Goal: Task Accomplishment & Management: Manage account settings

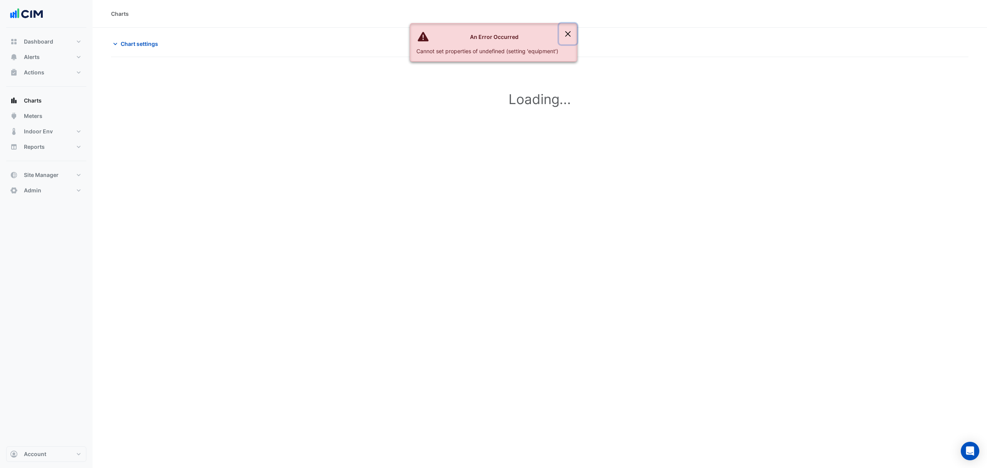
click at [572, 30] on button "Close" at bounding box center [568, 34] width 18 height 21
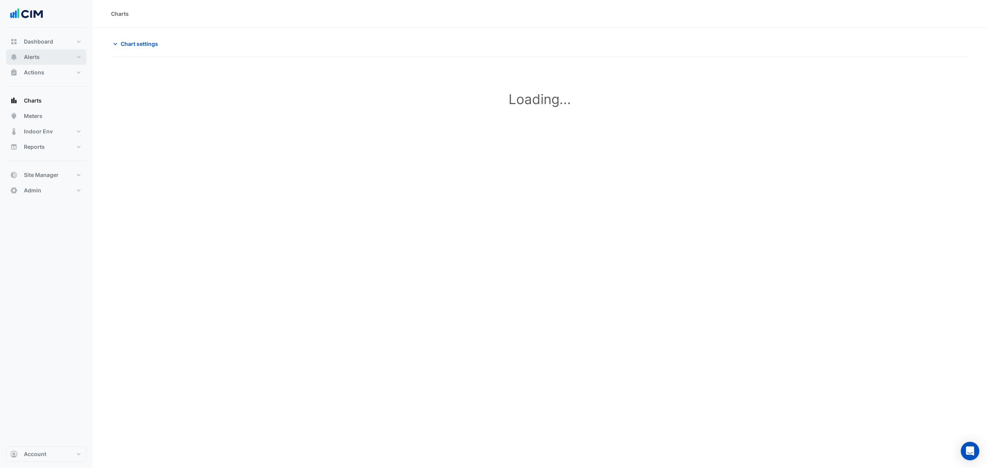
click at [42, 56] on button "Alerts" at bounding box center [46, 56] width 80 height 15
drag, startPoint x: 62, startPoint y: 447, endPoint x: 60, endPoint y: 451, distance: 4.9
click at [61, 449] on button "Account" at bounding box center [46, 454] width 80 height 15
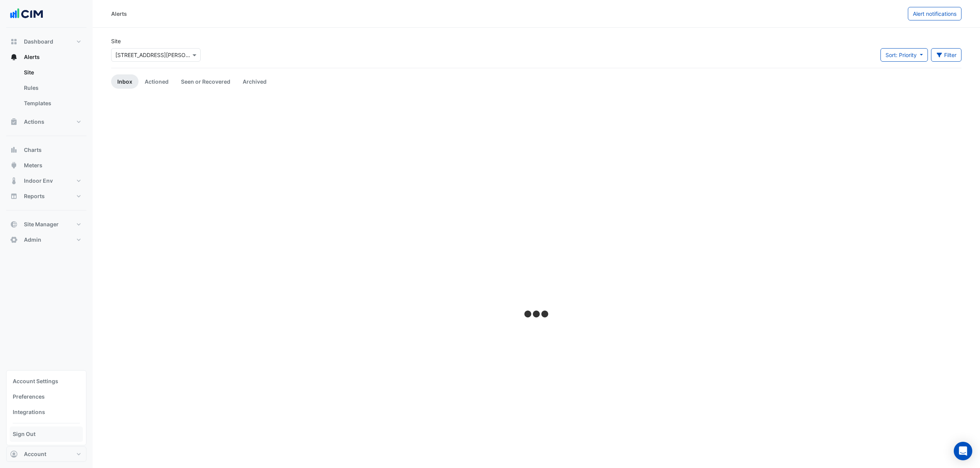
click at [44, 434] on link "Sign Out" at bounding box center [46, 434] width 73 height 15
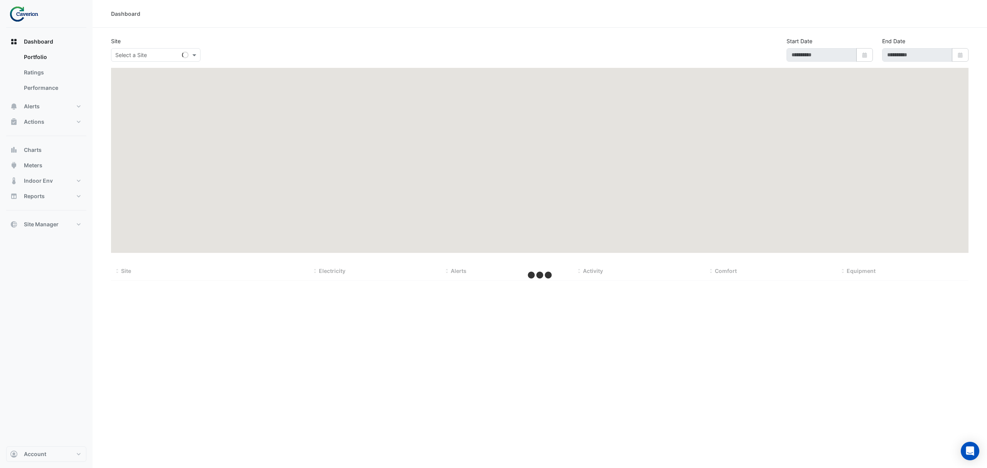
type input "**********"
select select "***"
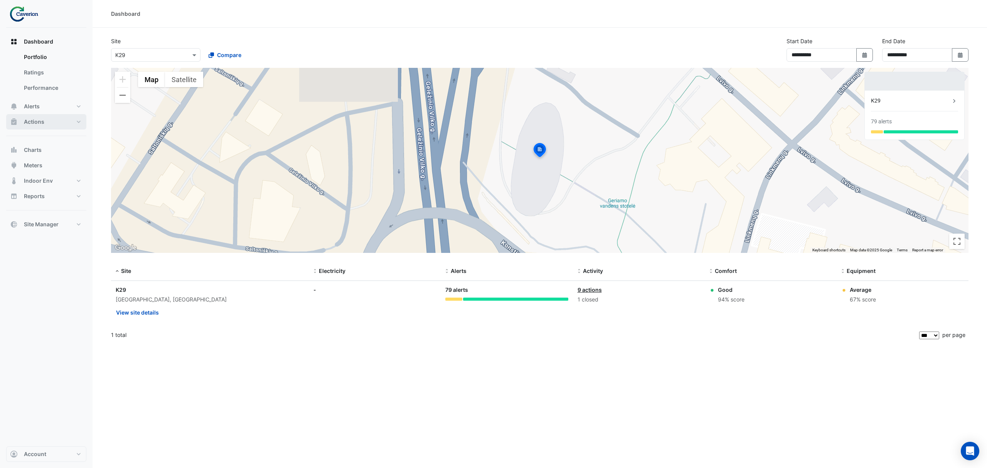
click at [42, 120] on span "Actions" at bounding box center [34, 122] width 20 height 8
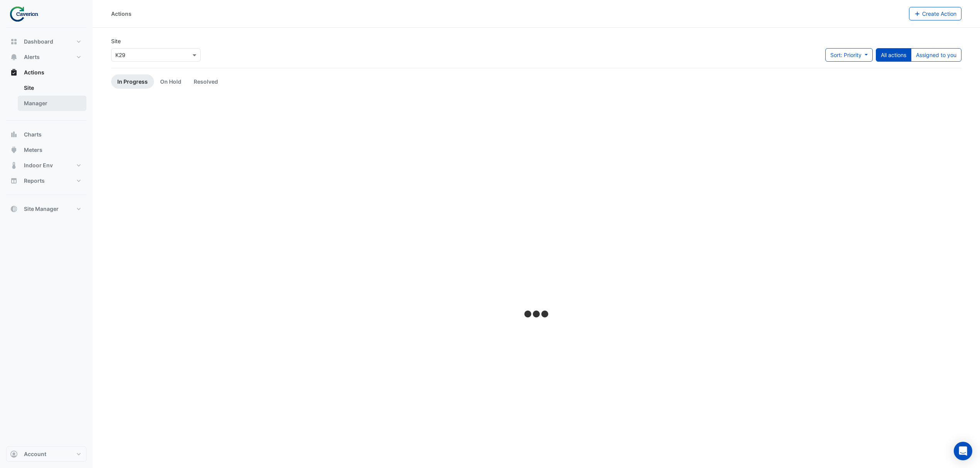
click at [15, 103] on ul "Site Manager" at bounding box center [46, 97] width 80 height 34
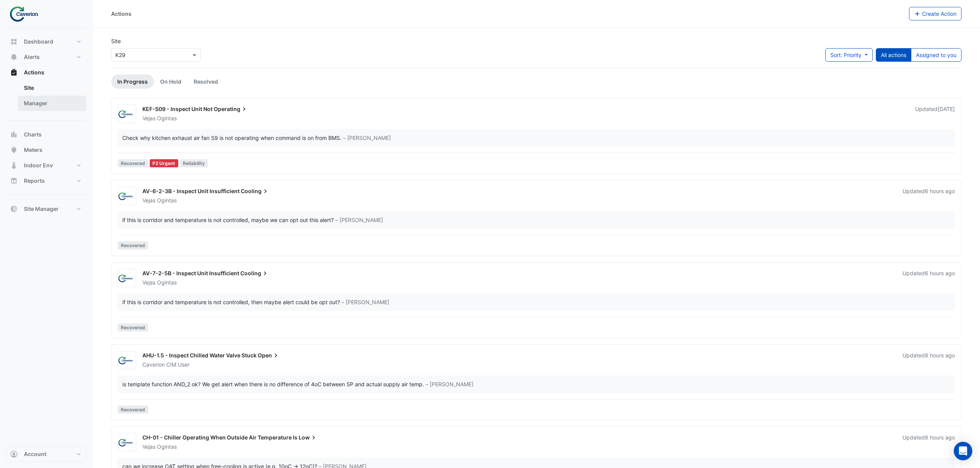
click at [34, 103] on link "Manager" at bounding box center [52, 103] width 69 height 15
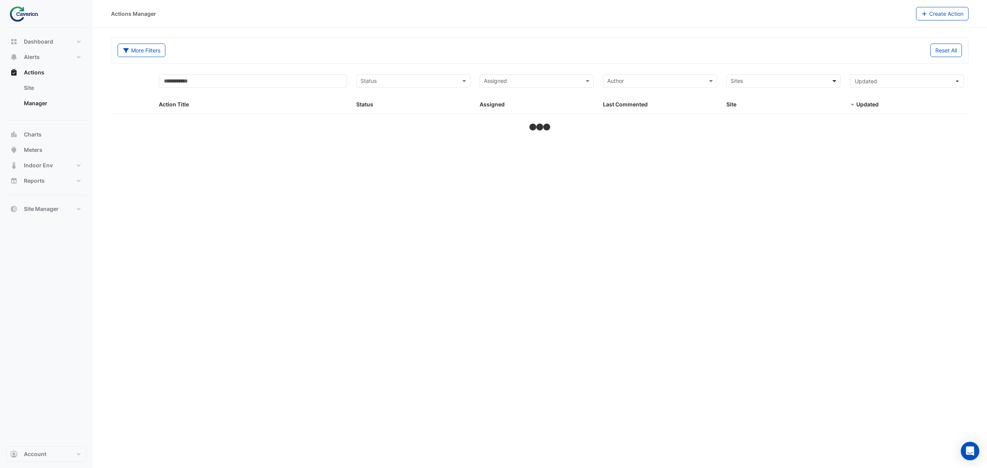
select select "***"
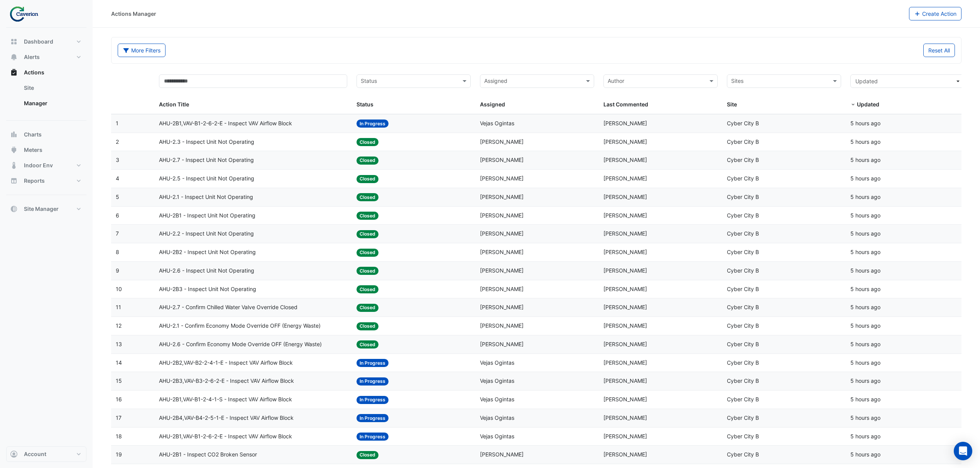
click at [821, 80] on input "text" at bounding box center [779, 82] width 97 height 9
click at [740, 113] on div "K29" at bounding box center [783, 109] width 113 height 11
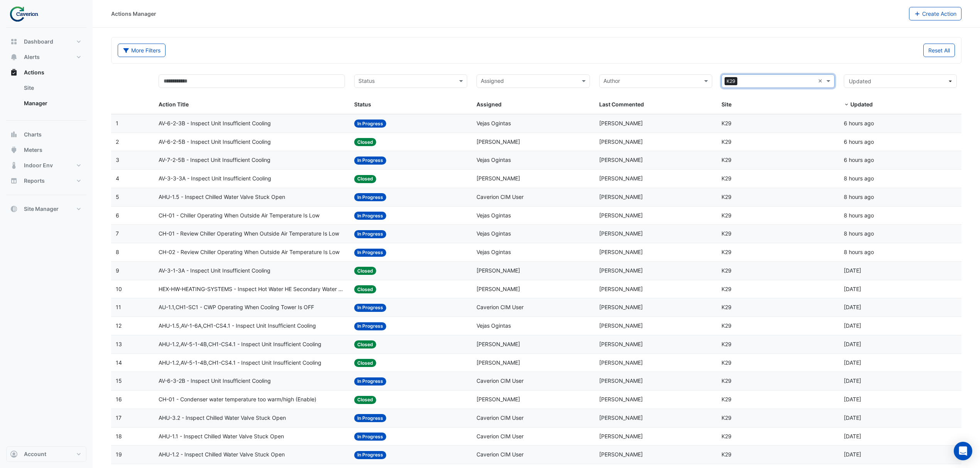
click at [447, 82] on input "text" at bounding box center [406, 82] width 96 height 9
click at [382, 132] on div "Closed" at bounding box center [410, 131] width 112 height 11
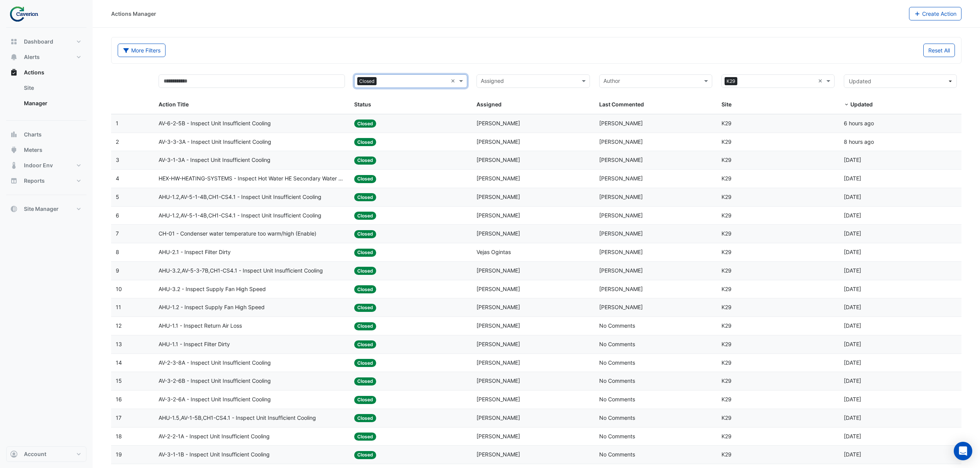
click at [238, 125] on span "AV-6-2-5B - Inspect Unit Insufficient Cooling" at bounding box center [215, 123] width 112 height 9
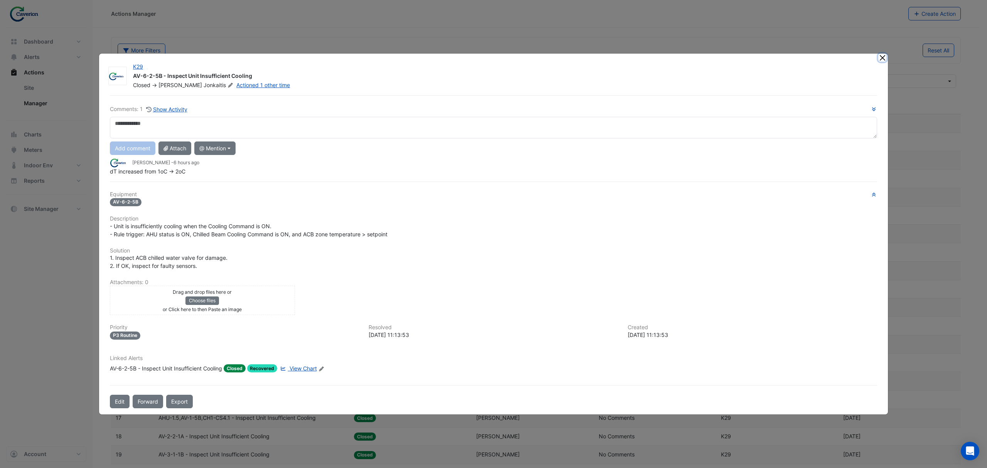
click at [884, 57] on button "Close" at bounding box center [883, 58] width 8 height 8
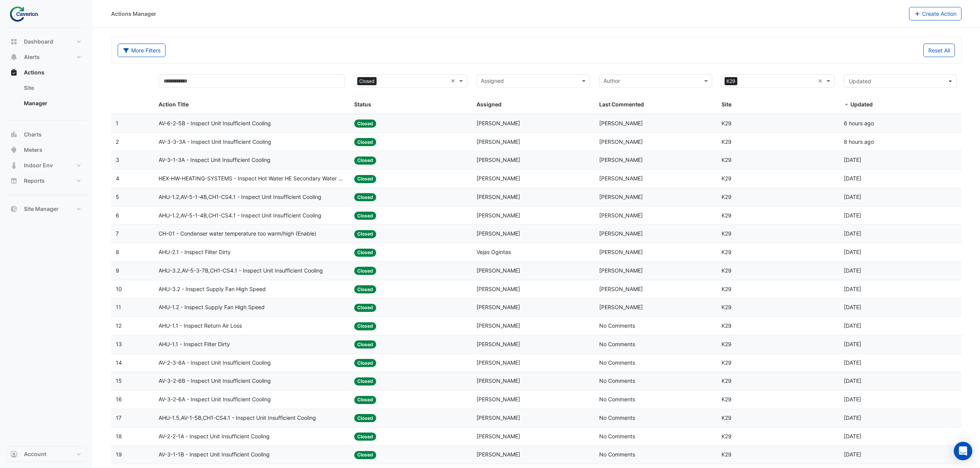
click at [247, 144] on span "AV-3-3-3A - Inspect Unit Insufficient Cooling" at bounding box center [215, 142] width 113 height 9
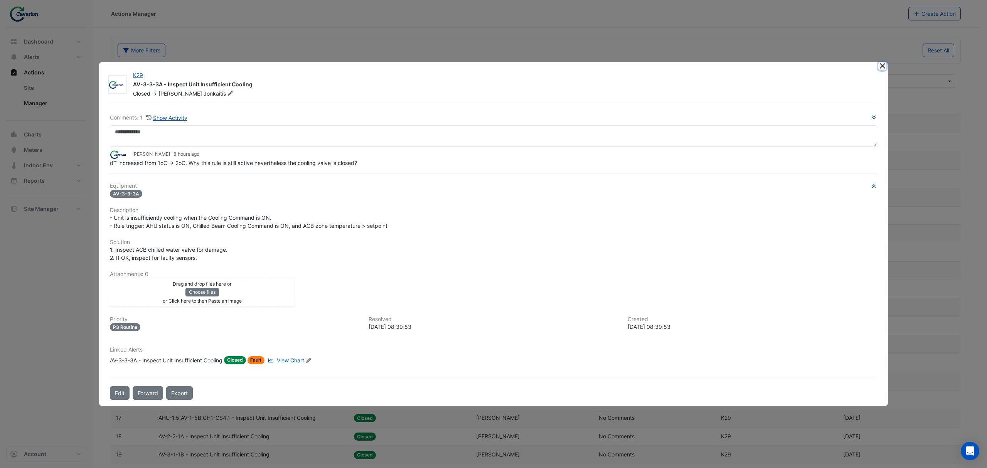
click at [883, 65] on button "Close" at bounding box center [883, 66] width 8 height 8
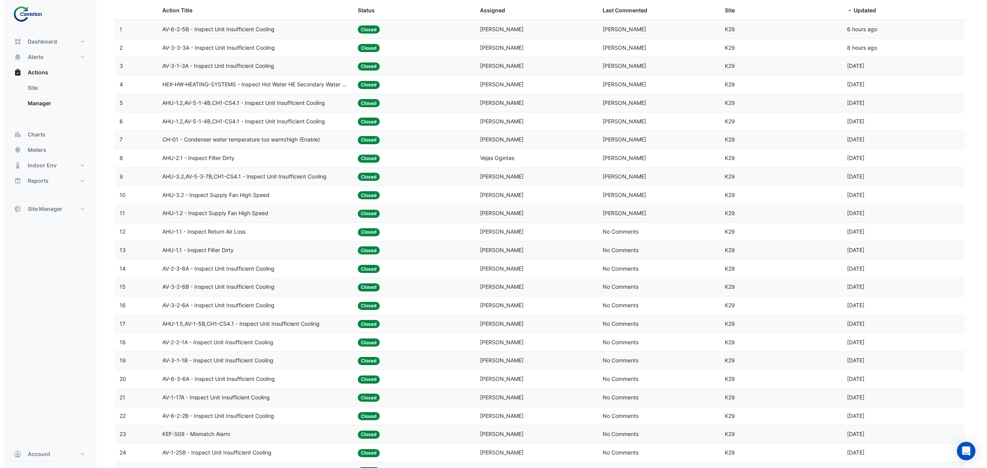
scroll to position [154, 0]
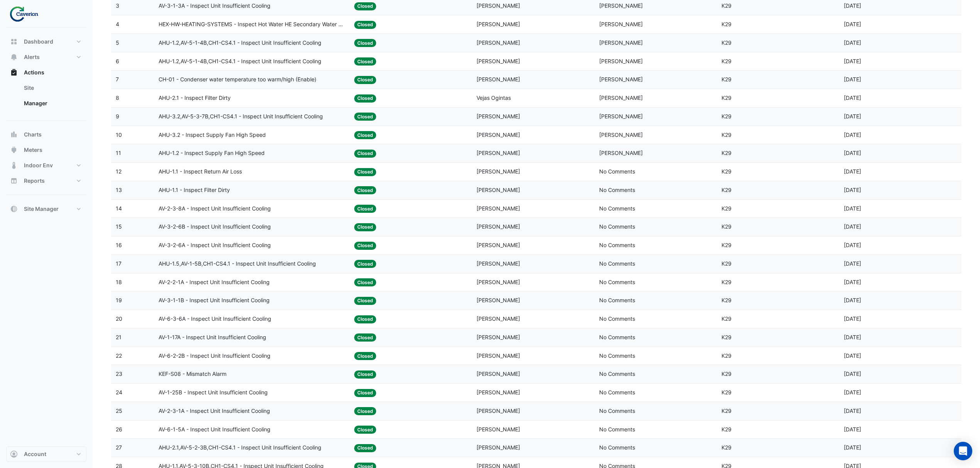
click at [204, 135] on span "AHU-3.2 - Inspect Supply Fan High Speed" at bounding box center [212, 135] width 107 height 9
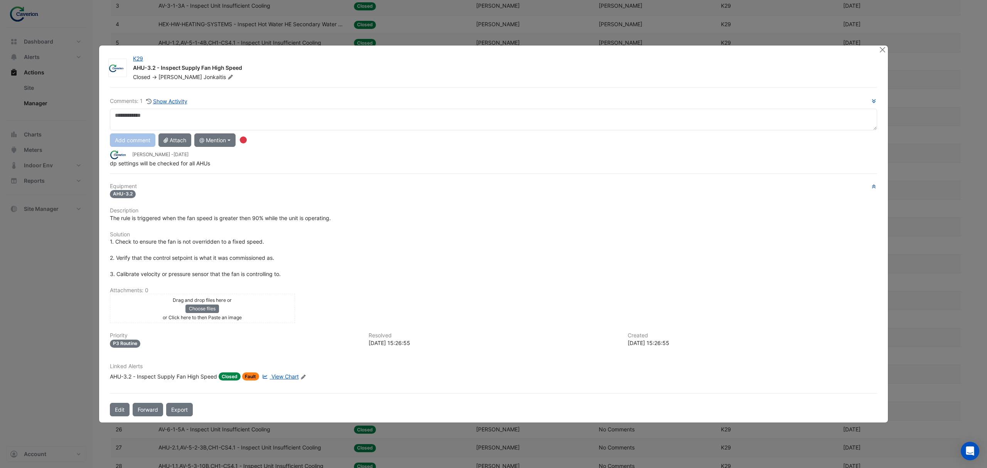
click at [175, 123] on textarea at bounding box center [494, 120] width 768 height 22
click at [147, 145] on div "**********" at bounding box center [494, 132] width 768 height 70
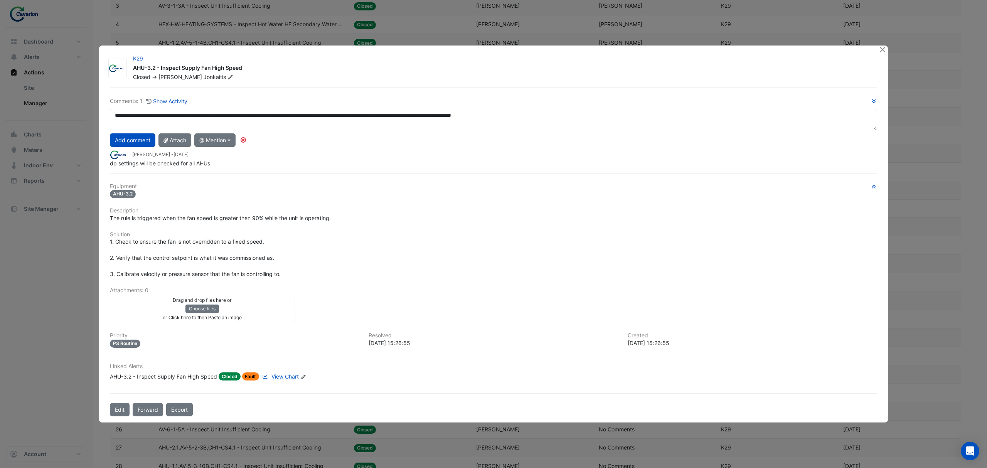
click at [543, 116] on textarea "**********" at bounding box center [494, 120] width 768 height 22
type textarea "**********"
click at [289, 376] on span "View Chart" at bounding box center [285, 376] width 27 height 7
click at [260, 306] on div "Drag and drop files here or Choose files or Click here to then Paste an image" at bounding box center [202, 308] width 181 height 25
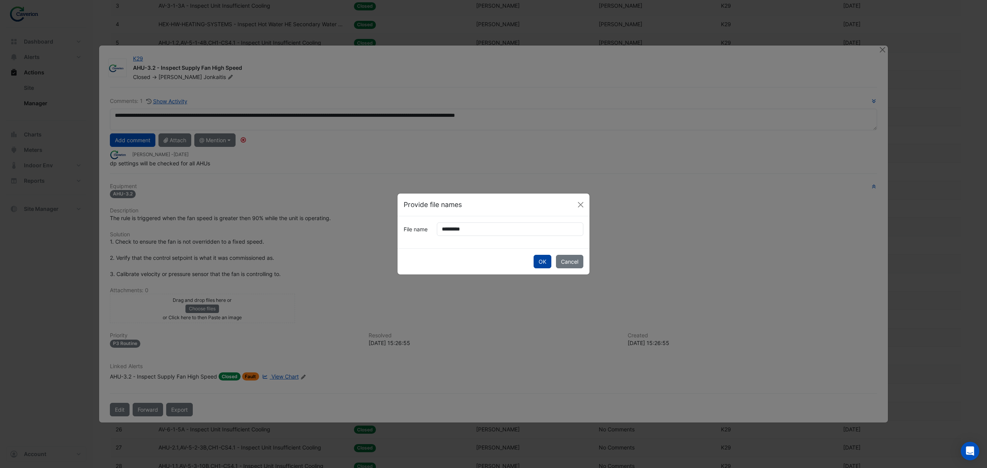
click at [546, 260] on button "OK" at bounding box center [543, 262] width 18 height 14
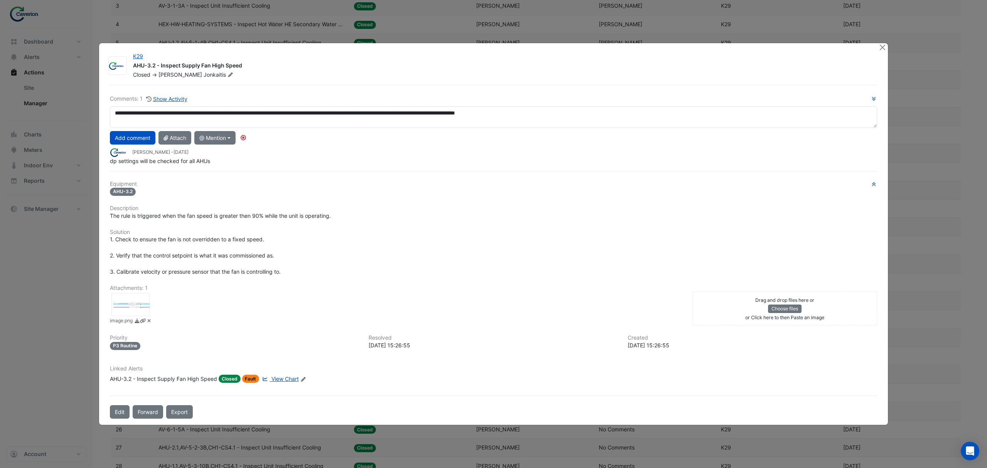
click at [137, 137] on button "Add comment" at bounding box center [133, 138] width 46 height 14
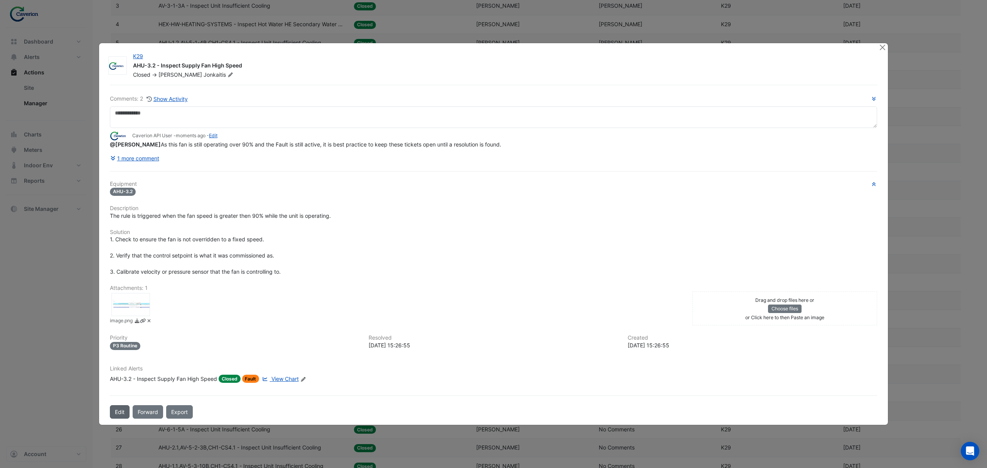
click at [118, 413] on button "Edit" at bounding box center [120, 412] width 20 height 14
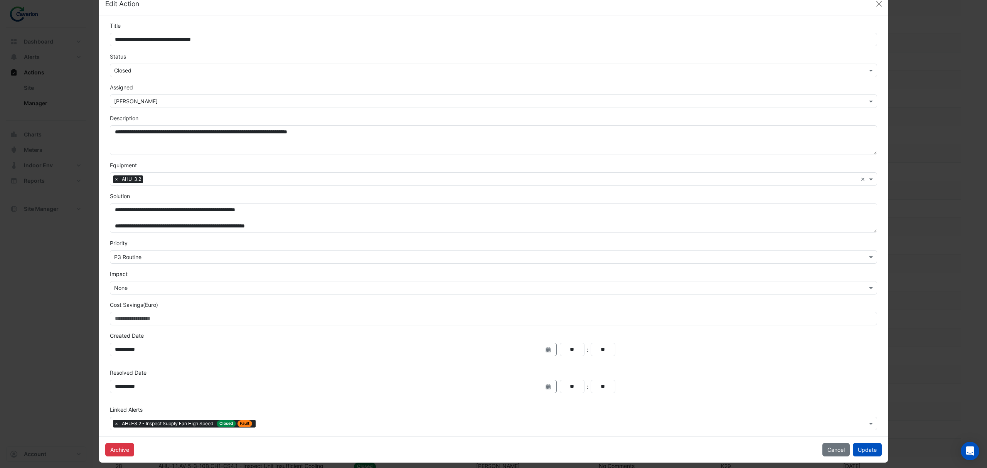
scroll to position [26, 0]
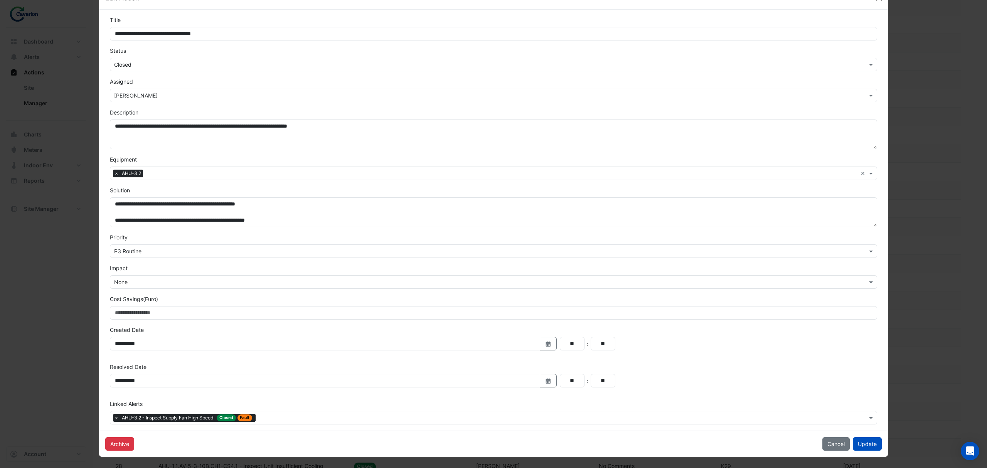
click at [181, 62] on input "text" at bounding box center [486, 65] width 744 height 8
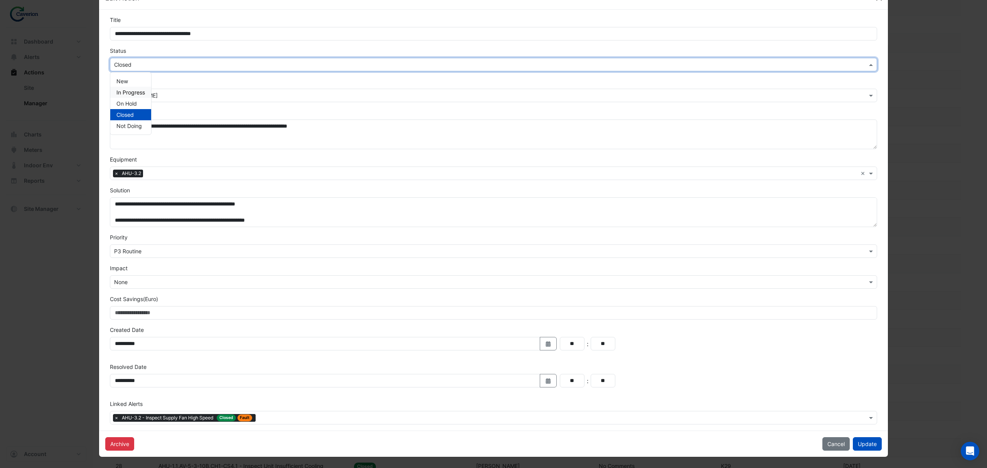
click at [132, 89] on span "In Progress" at bounding box center [130, 92] width 29 height 7
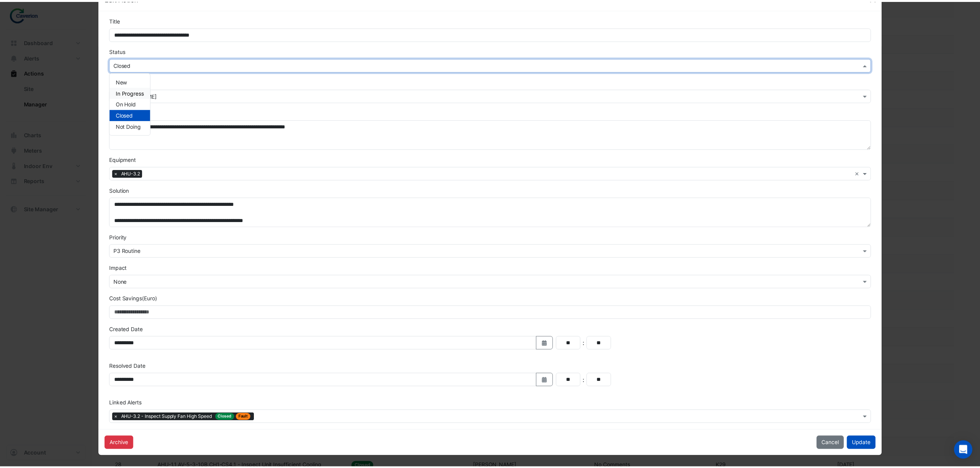
scroll to position [0, 0]
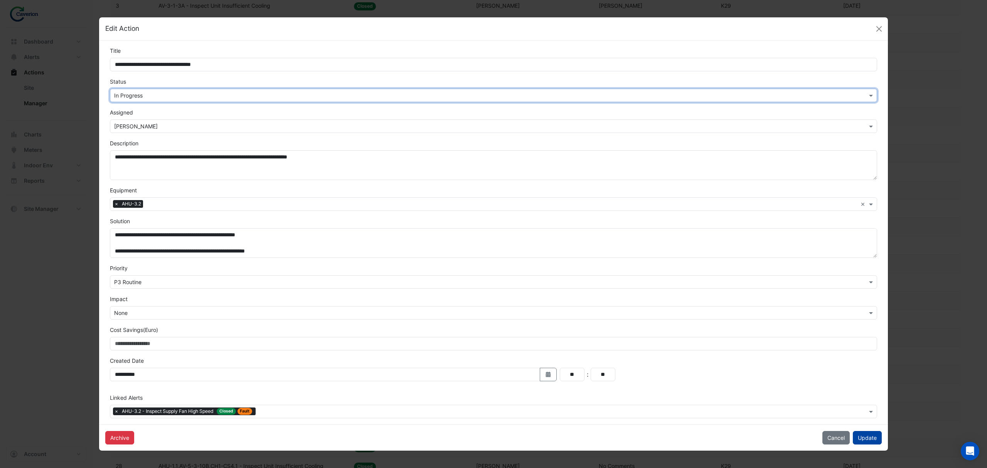
click at [873, 435] on button "Update" at bounding box center [867, 438] width 29 height 14
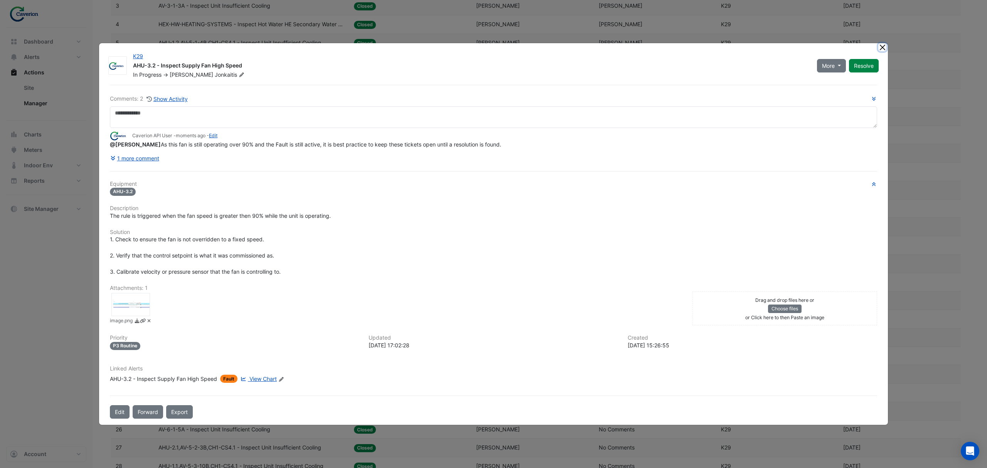
click at [881, 47] on button "Close" at bounding box center [883, 47] width 8 height 8
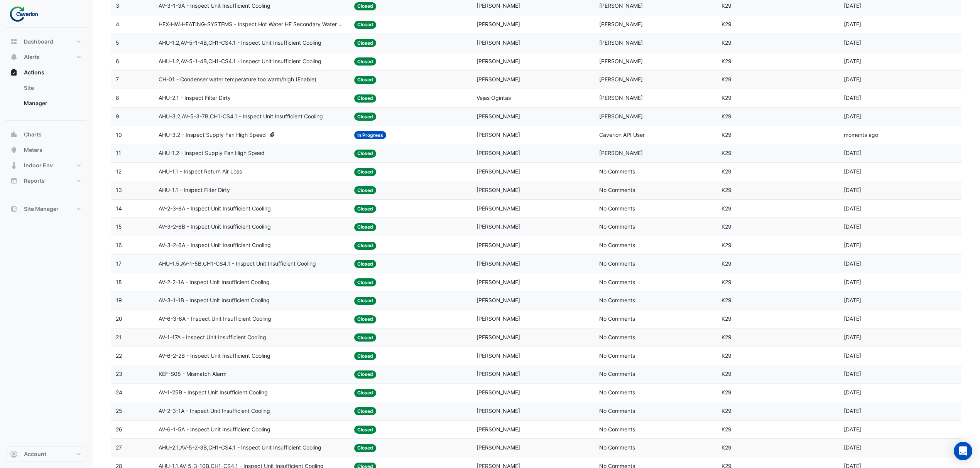
click at [210, 135] on span "AHU-3.2 - Inspect Supply Fan High Speed" at bounding box center [212, 135] width 107 height 9
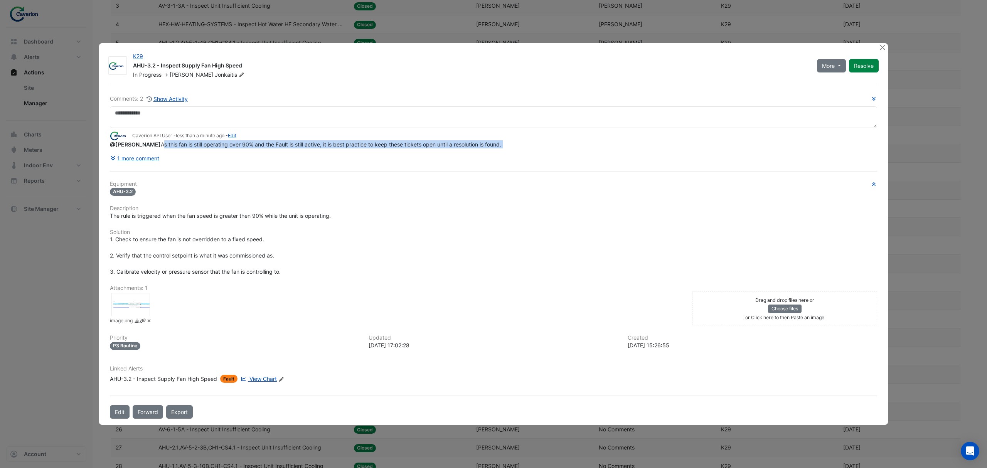
drag, startPoint x: 160, startPoint y: 153, endPoint x: 373, endPoint y: 154, distance: 213.7
click at [373, 154] on div "Comments: 2 Show Activity Caverion API User - less than a minute ago - Edit @To…" at bounding box center [494, 130] width 768 height 70
copy div "As this fan is still operating over 90% and the Fault is still active, it is be…"
click at [884, 47] on button "Close" at bounding box center [883, 47] width 8 height 8
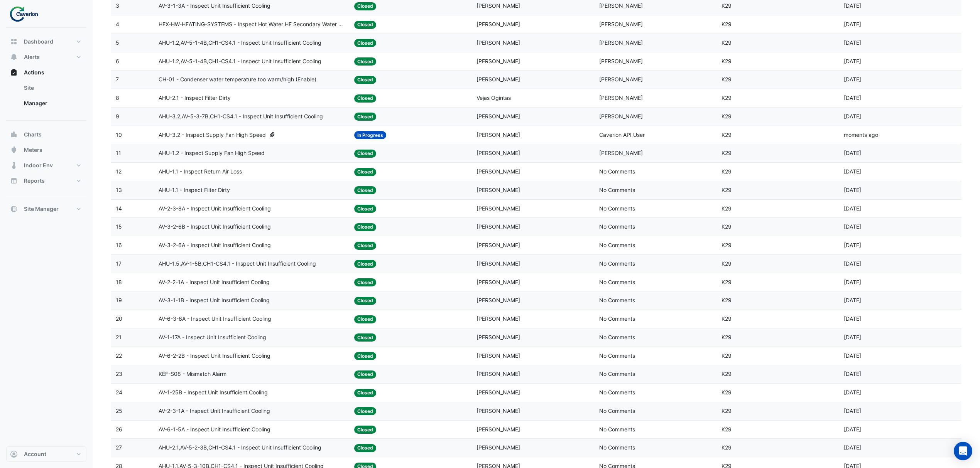
click at [243, 154] on span "AHU-1.2 - Inspect Supply Fan High Speed" at bounding box center [212, 153] width 106 height 9
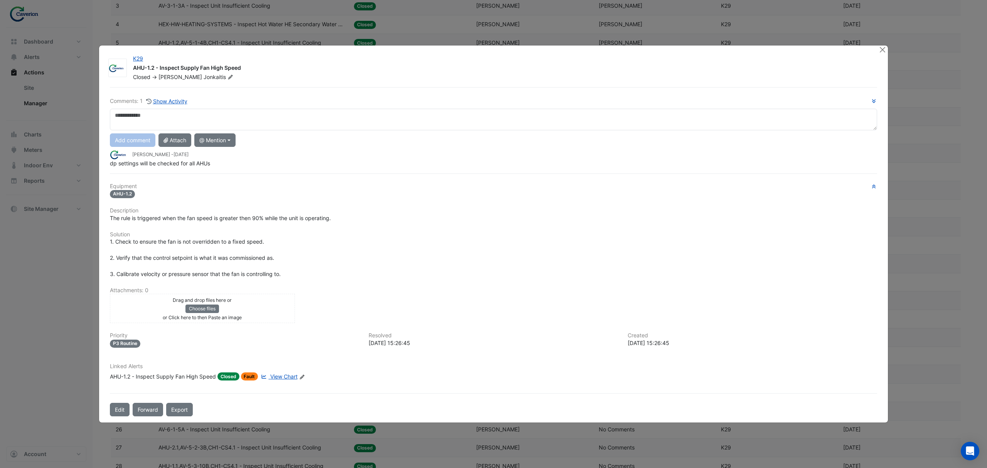
click at [197, 118] on textarea at bounding box center [494, 120] width 768 height 22
click at [154, 144] on div "**********" at bounding box center [494, 132] width 768 height 70
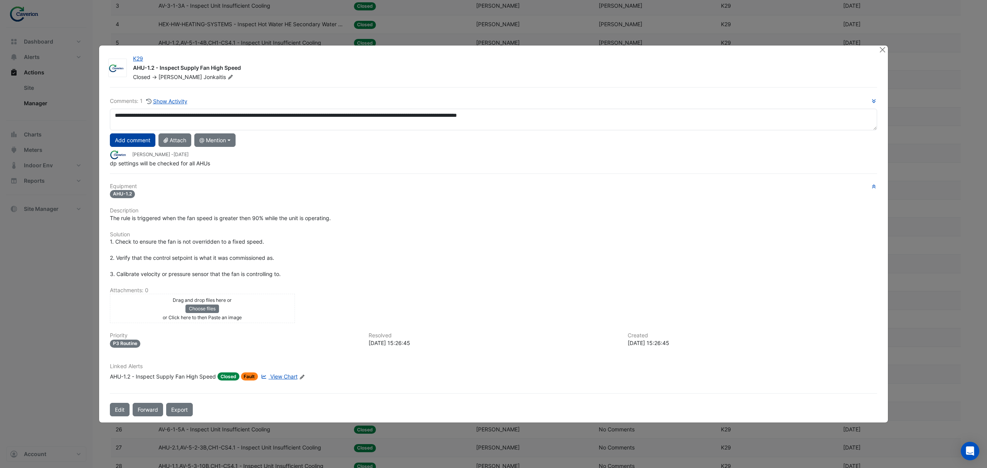
type textarea "**********"
click at [142, 138] on button "Add comment" at bounding box center [133, 140] width 46 height 14
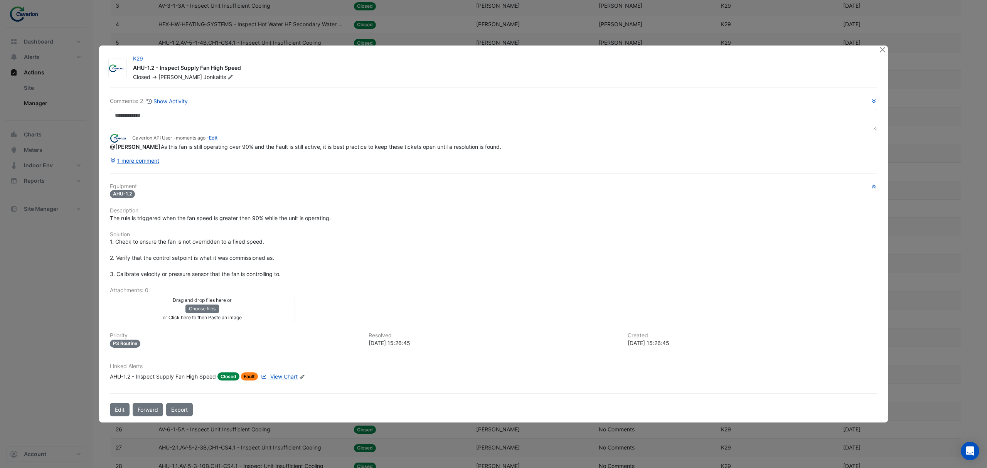
click at [289, 375] on span "View Chart" at bounding box center [283, 376] width 27 height 7
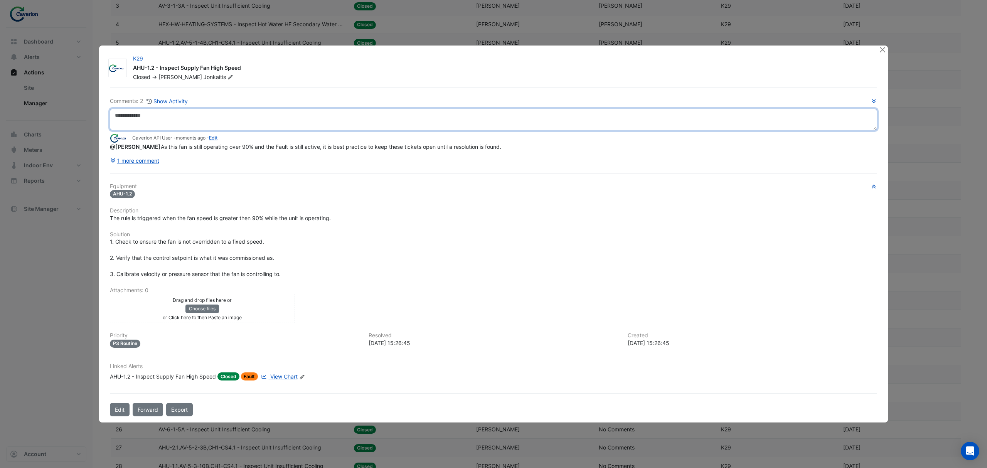
click at [191, 121] on textarea at bounding box center [494, 120] width 768 height 22
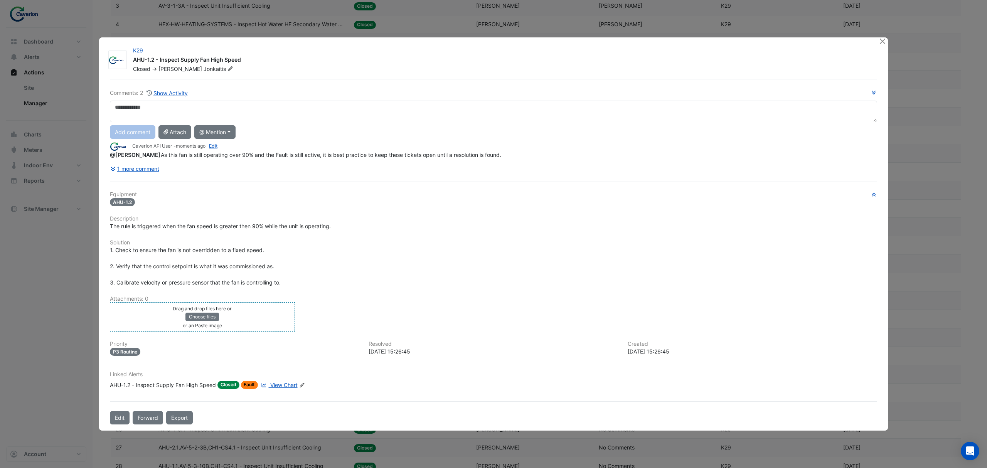
click at [281, 317] on div "Drag and drop files here or Choose files or an Paste image" at bounding box center [202, 316] width 181 height 25
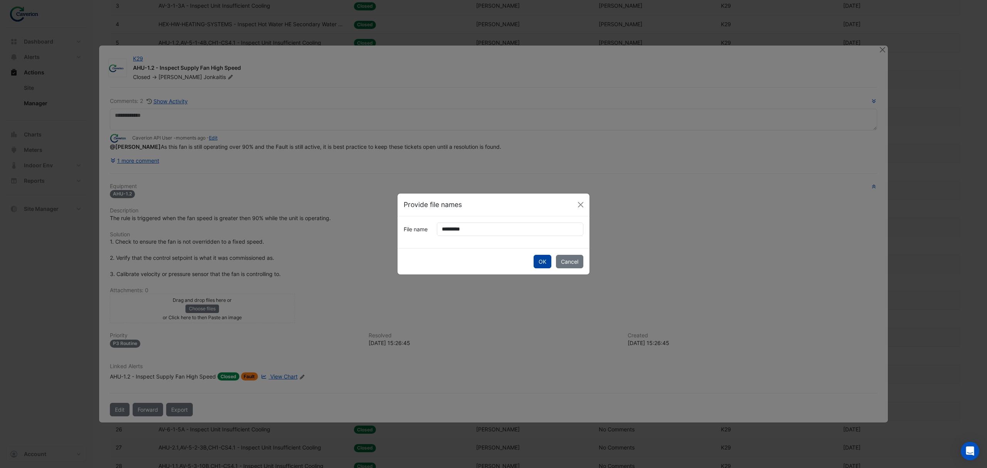
drag, startPoint x: 546, startPoint y: 261, endPoint x: 545, endPoint y: 256, distance: 4.9
click at [545, 257] on button "OK" at bounding box center [543, 262] width 18 height 14
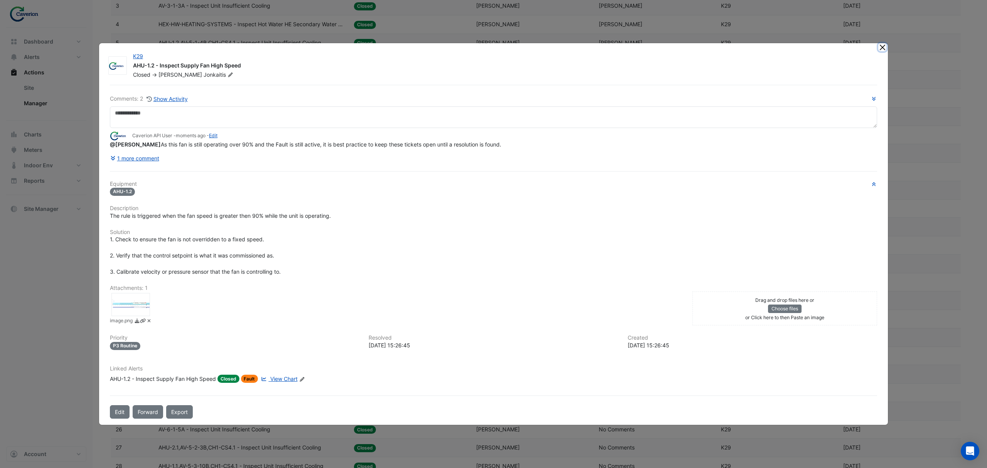
click at [881, 49] on button "Close" at bounding box center [883, 47] width 8 height 8
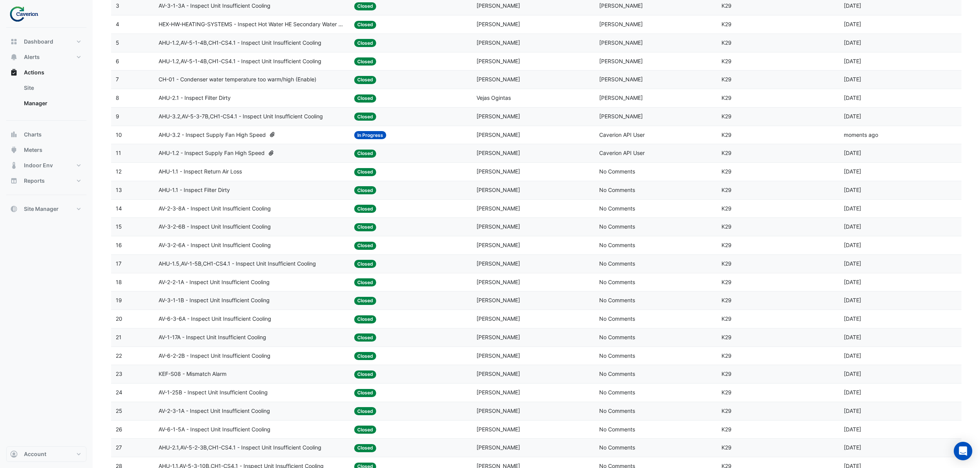
click at [244, 158] on span "AHU-1.2 - Inspect Supply Fan High Speed" at bounding box center [212, 153] width 106 height 9
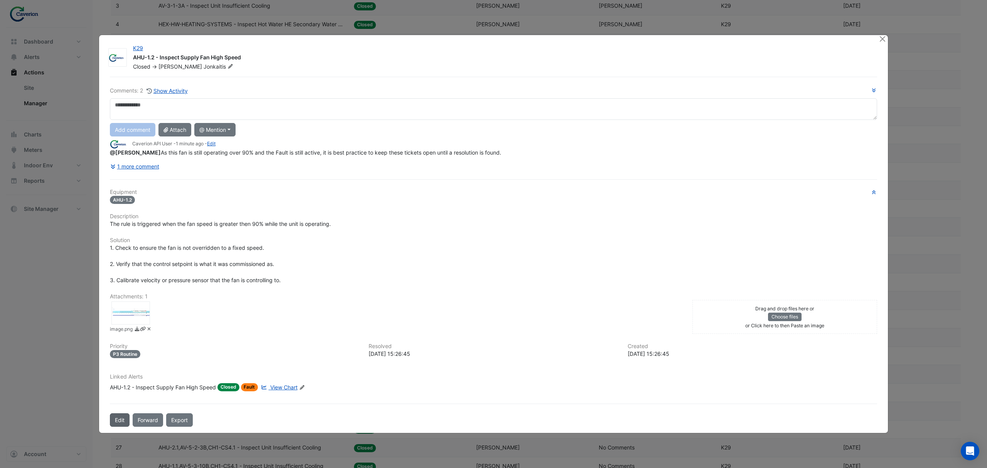
click at [116, 419] on button "Edit" at bounding box center [120, 421] width 20 height 14
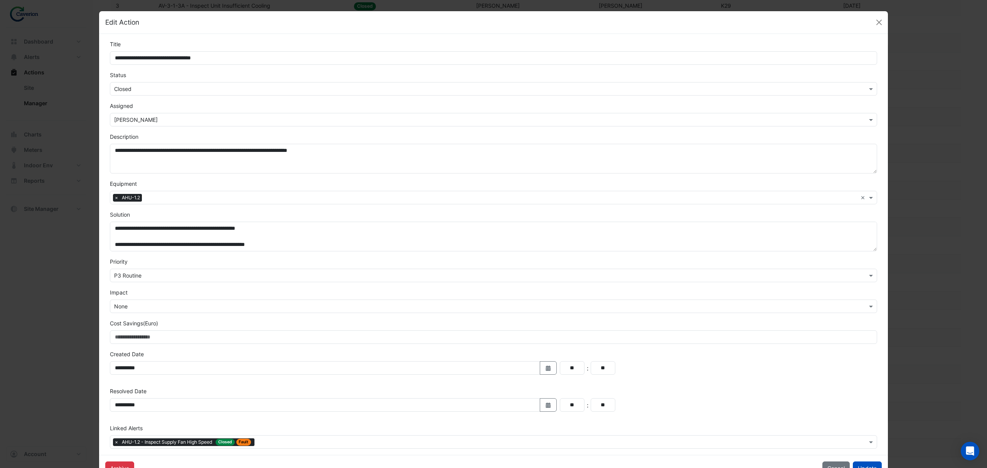
click at [155, 86] on input "text" at bounding box center [486, 89] width 744 height 8
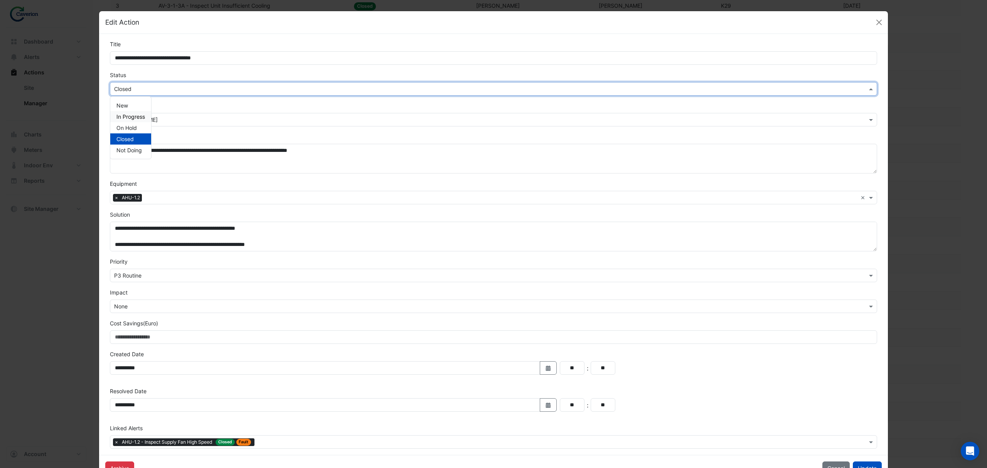
click at [136, 116] on span "In Progress" at bounding box center [130, 116] width 29 height 7
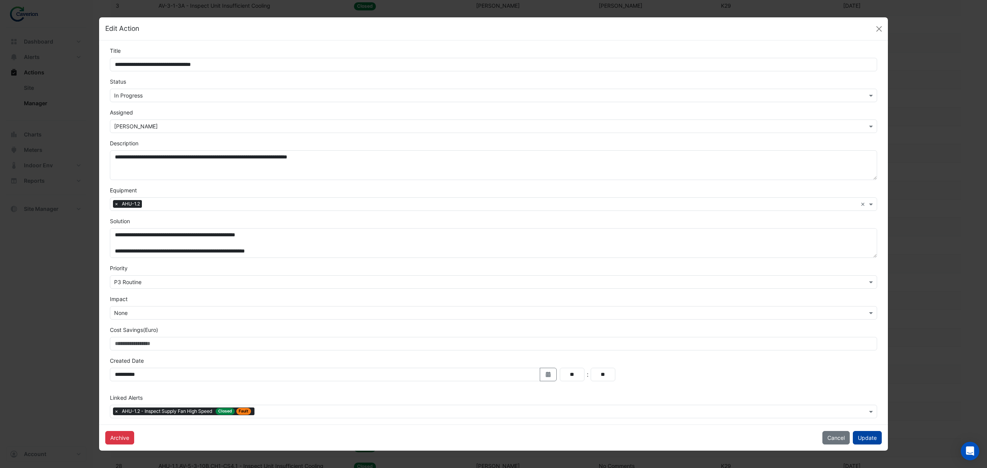
click at [871, 437] on button "Update" at bounding box center [867, 438] width 29 height 14
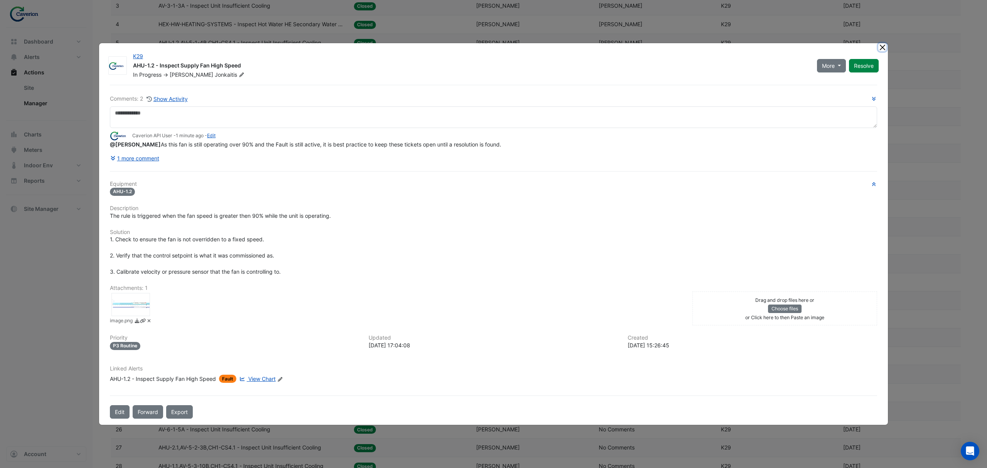
click at [884, 48] on button "Close" at bounding box center [883, 47] width 8 height 8
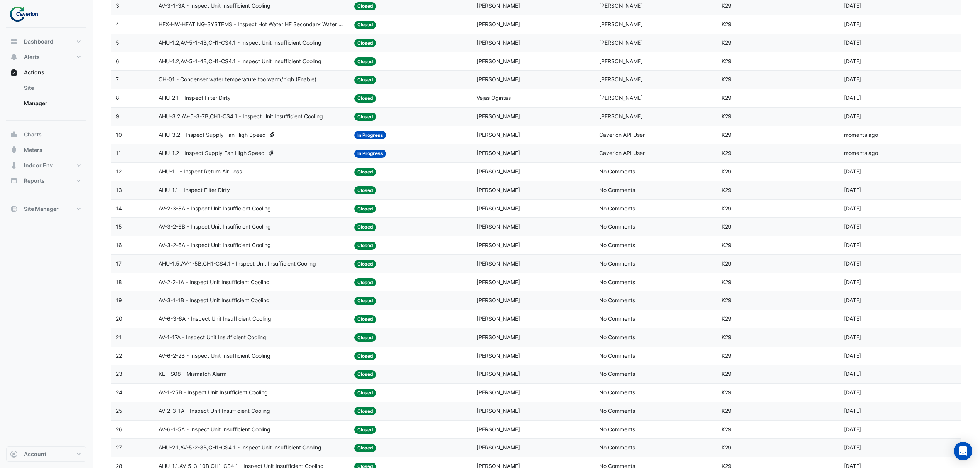
click at [216, 210] on span "AV-2-3-8A - Inspect Unit Insufficient Cooling" at bounding box center [215, 208] width 112 height 9
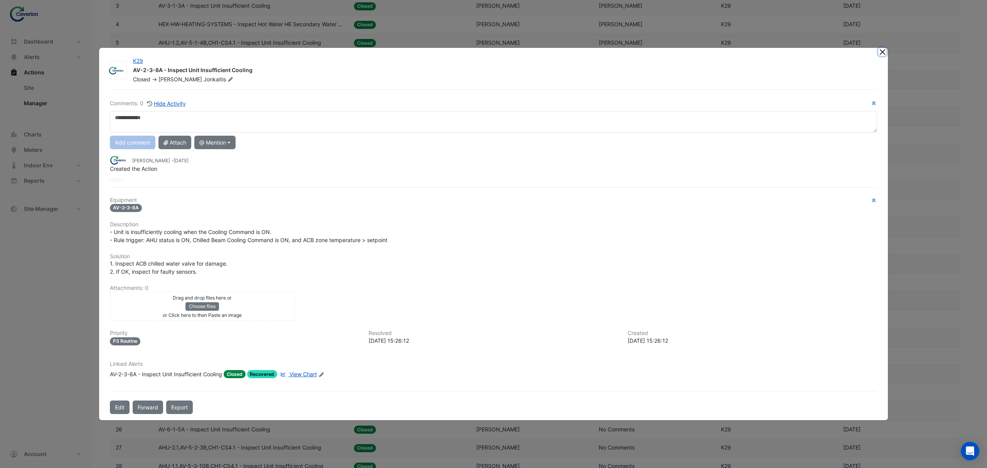
click at [882, 50] on button "Close" at bounding box center [883, 52] width 8 height 8
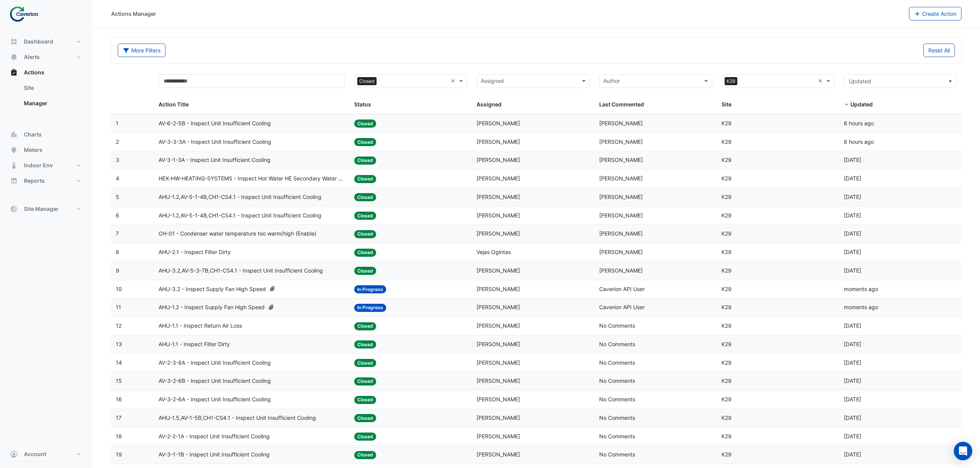
click at [240, 160] on span "AV-3-1-3A - Inspect Unit Insufficient Cooling" at bounding box center [215, 160] width 112 height 9
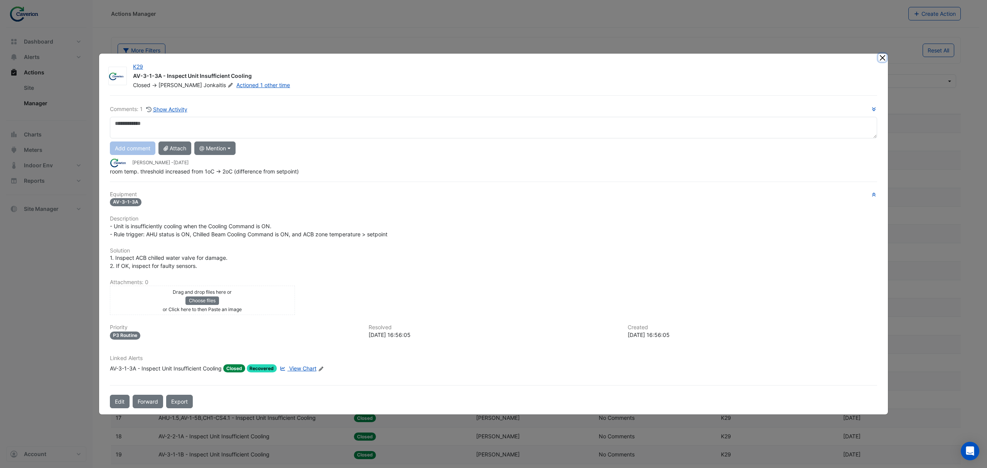
click at [883, 61] on button "Close" at bounding box center [883, 58] width 8 height 8
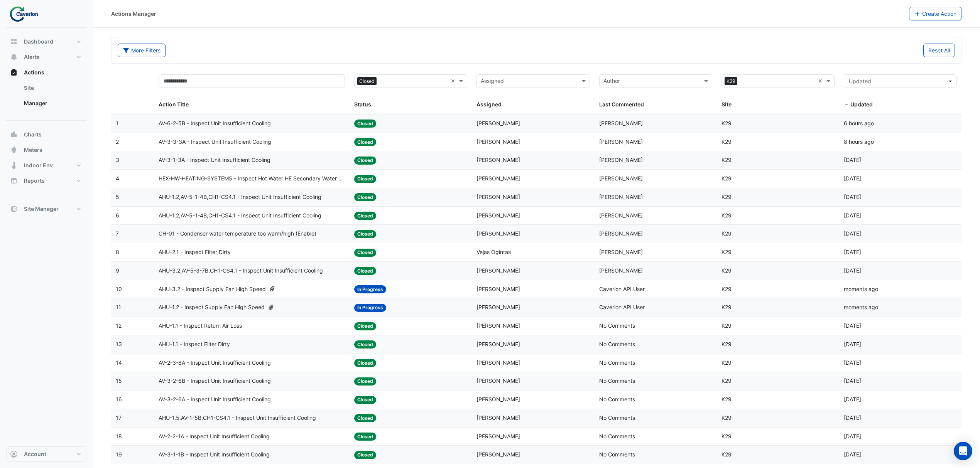
click at [246, 141] on span "AV-3-3-3A - Inspect Unit Insufficient Cooling" at bounding box center [215, 142] width 113 height 9
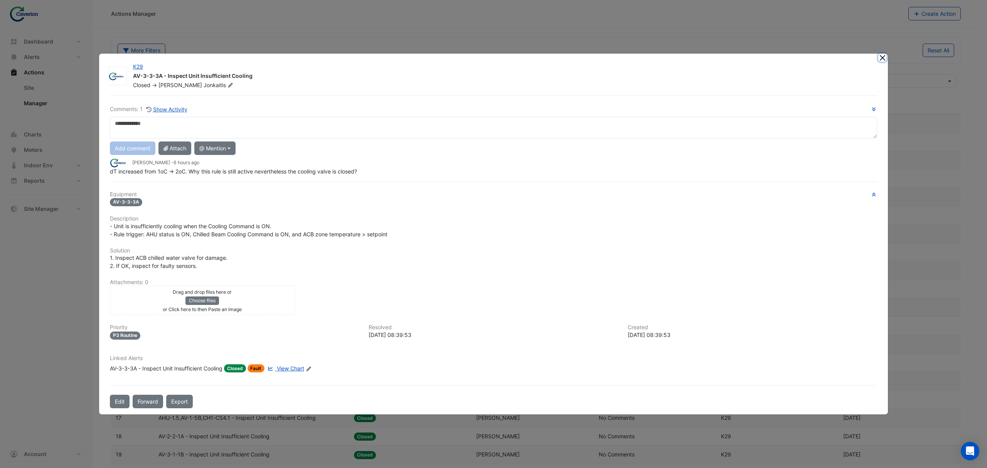
click at [881, 57] on button "Close" at bounding box center [883, 58] width 8 height 8
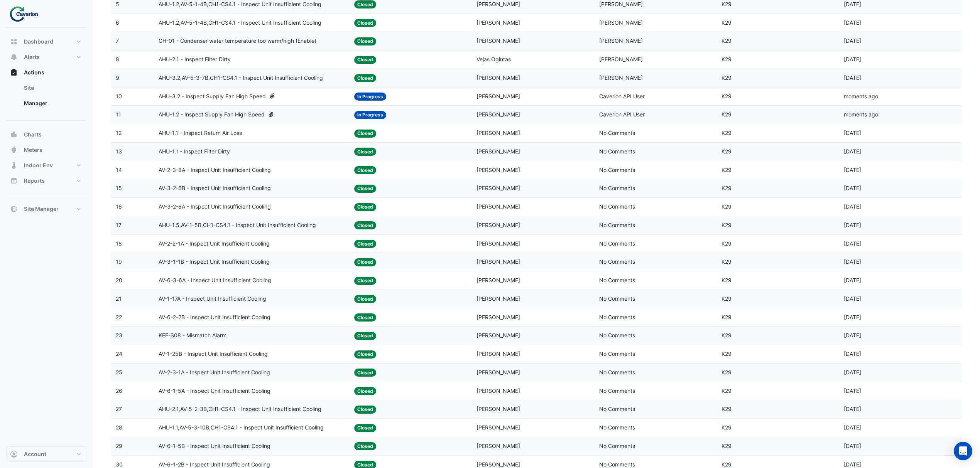
scroll to position [206, 0]
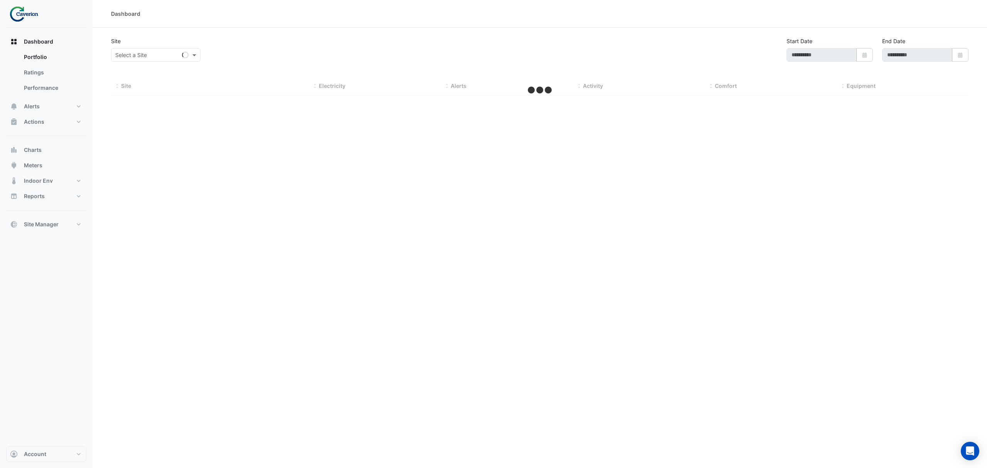
type input "**********"
select select "***"
